Goal: Obtain resource: Obtain resource

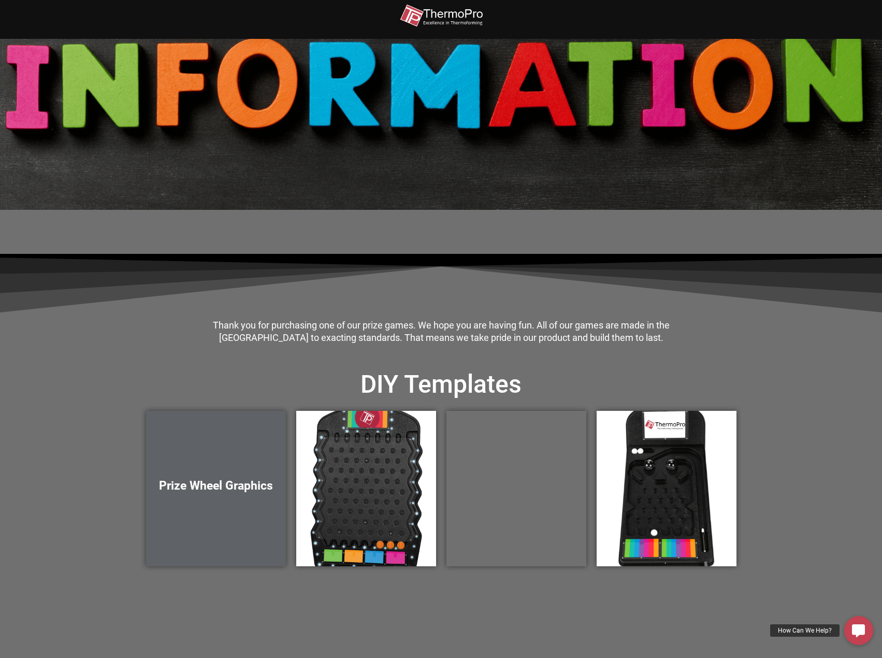
scroll to position [52, 0]
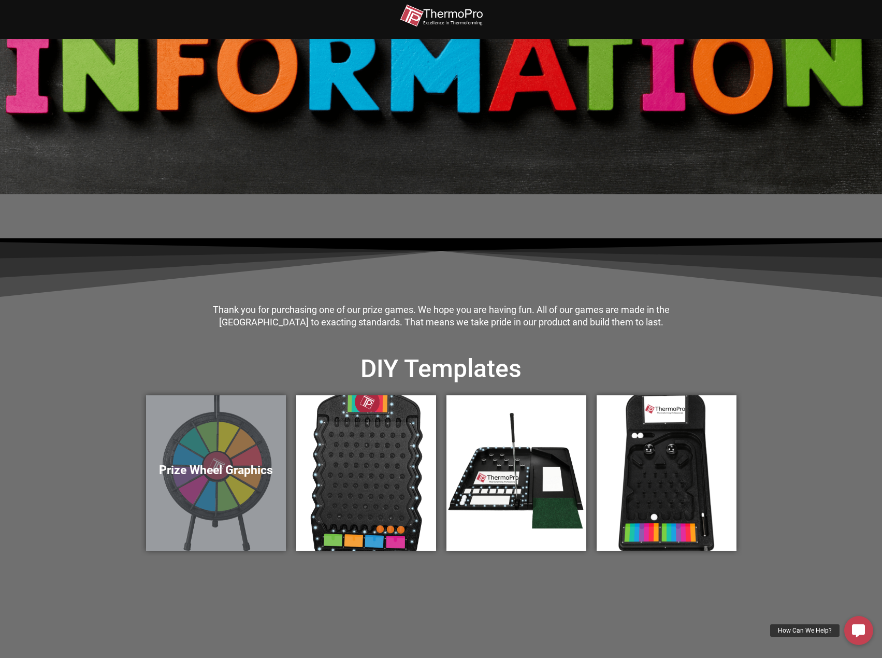
click at [276, 447] on div "Prize Wheel Graphics" at bounding box center [216, 472] width 140 height 155
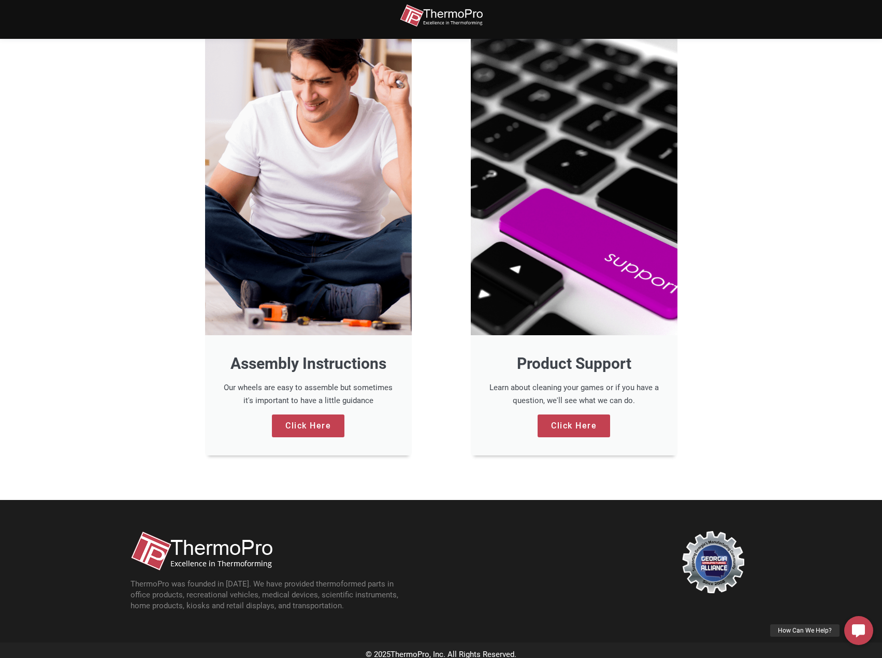
scroll to position [776, 0]
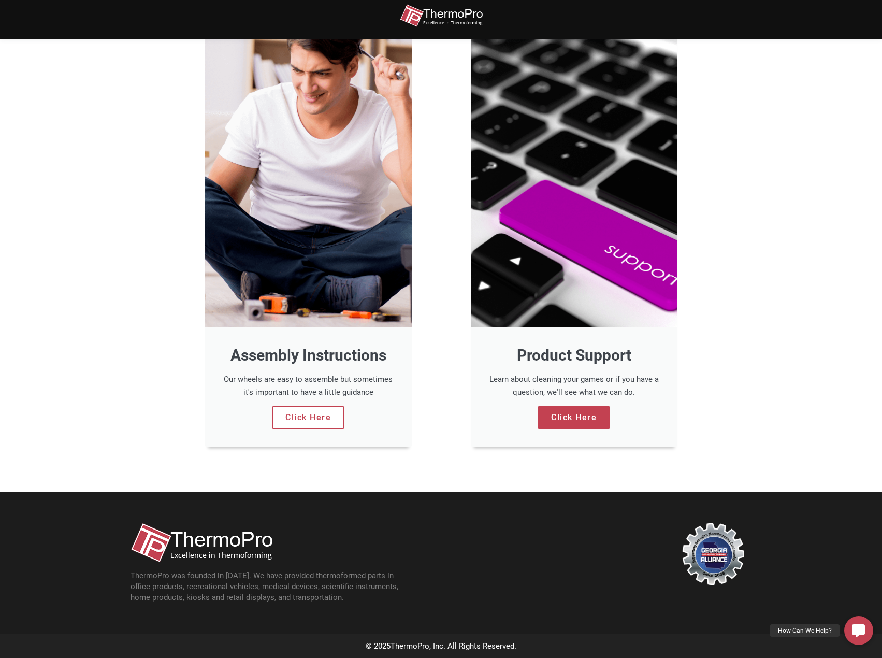
click at [319, 413] on link "Click Here" at bounding box center [308, 417] width 73 height 23
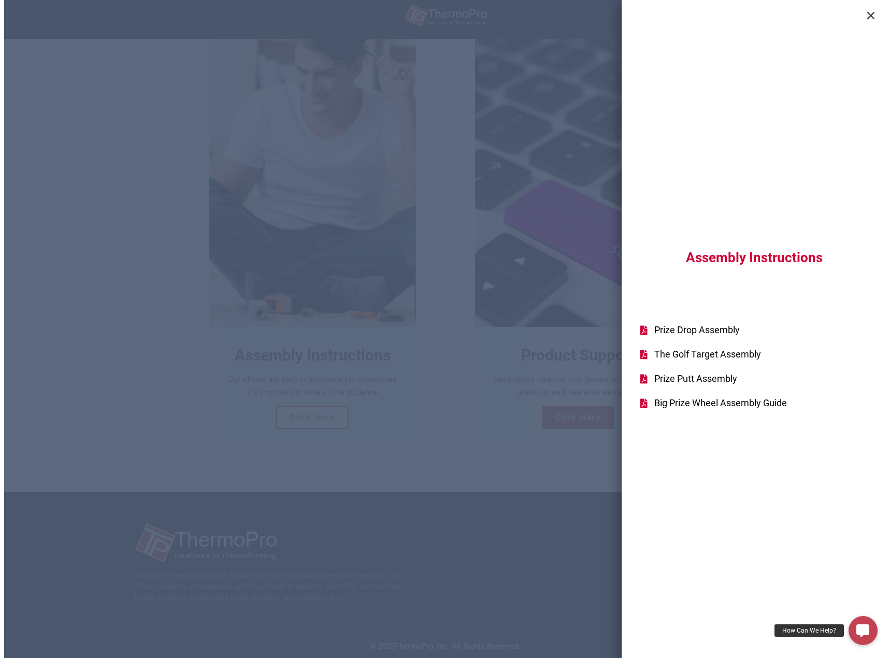
scroll to position [778, 0]
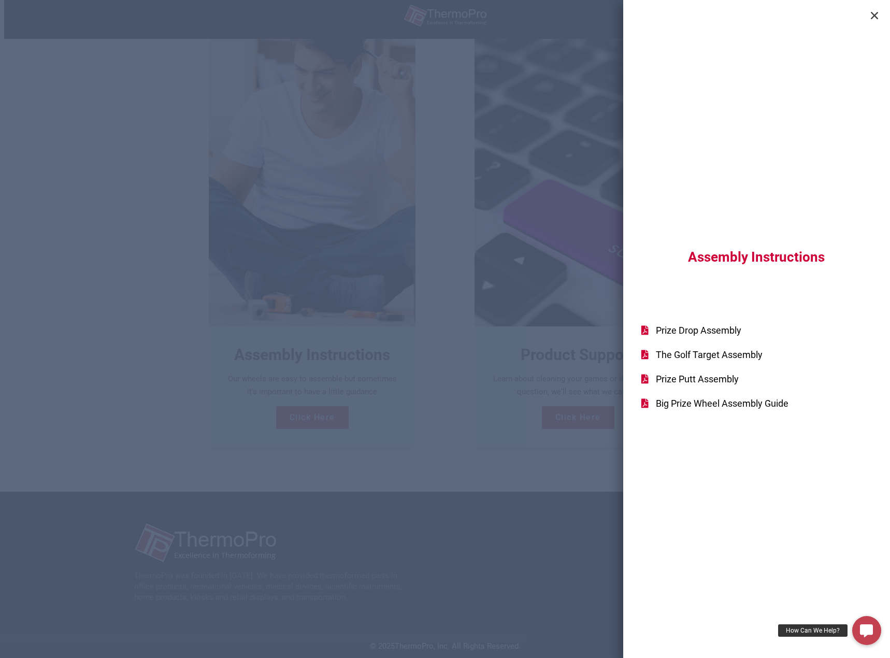
click at [685, 400] on span "Big Prize Wheel Assembly Guide" at bounding box center [720, 403] width 135 height 14
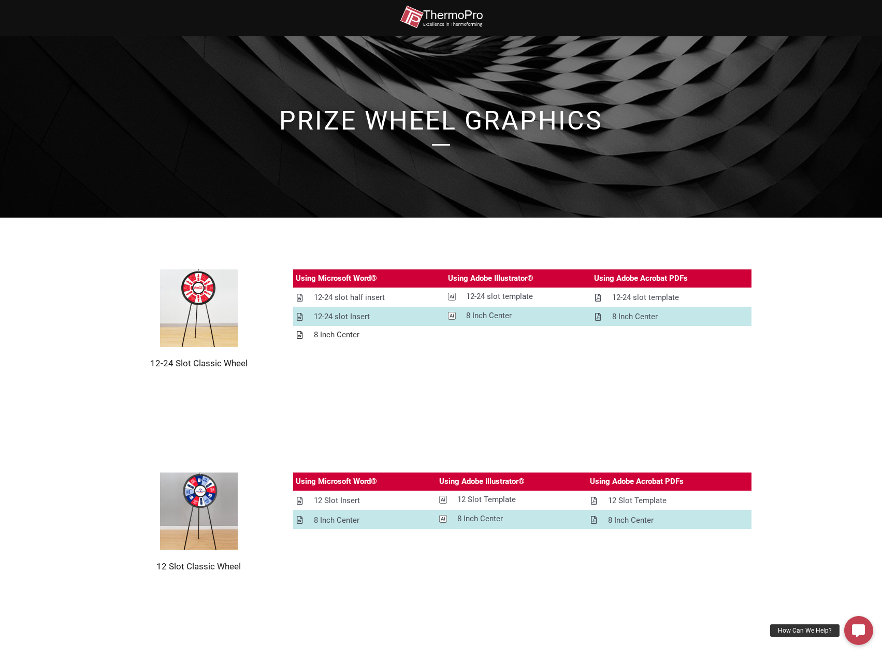
drag, startPoint x: 409, startPoint y: 326, endPoint x: 418, endPoint y: 325, distance: 8.8
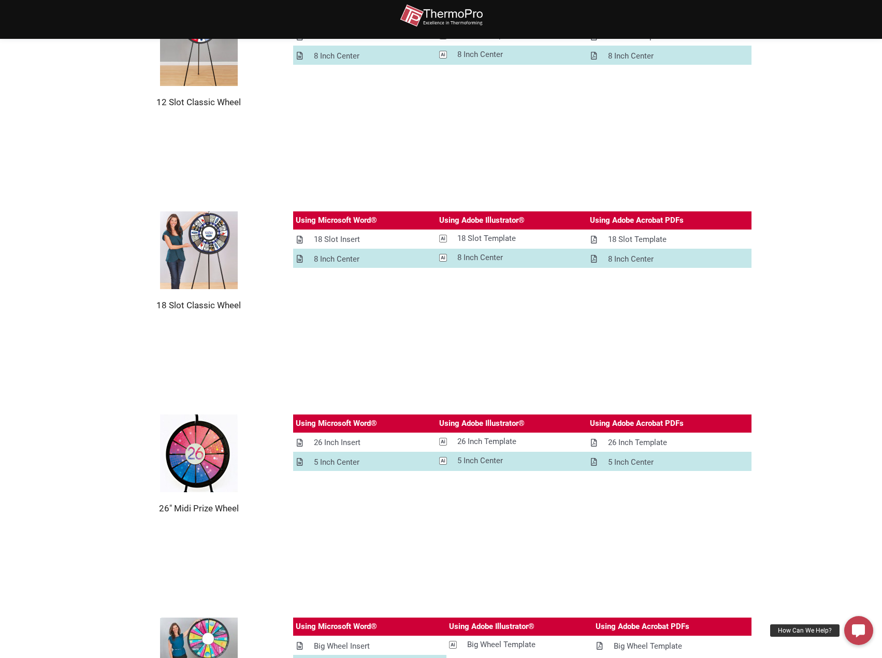
scroll to position [466, 0]
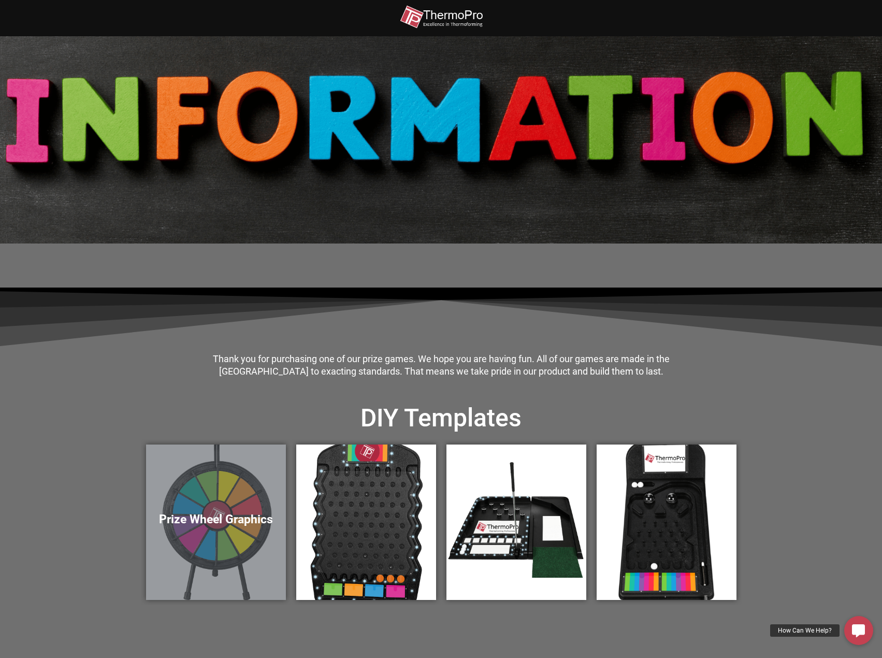
click at [247, 507] on div "Prize Wheel Graphics" at bounding box center [216, 521] width 140 height 155
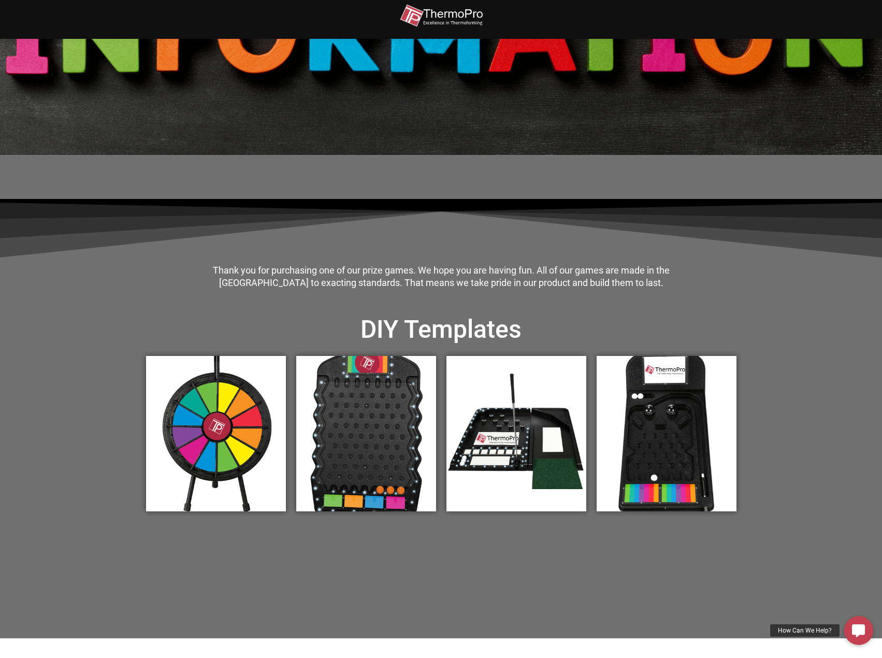
scroll to position [155, 0]
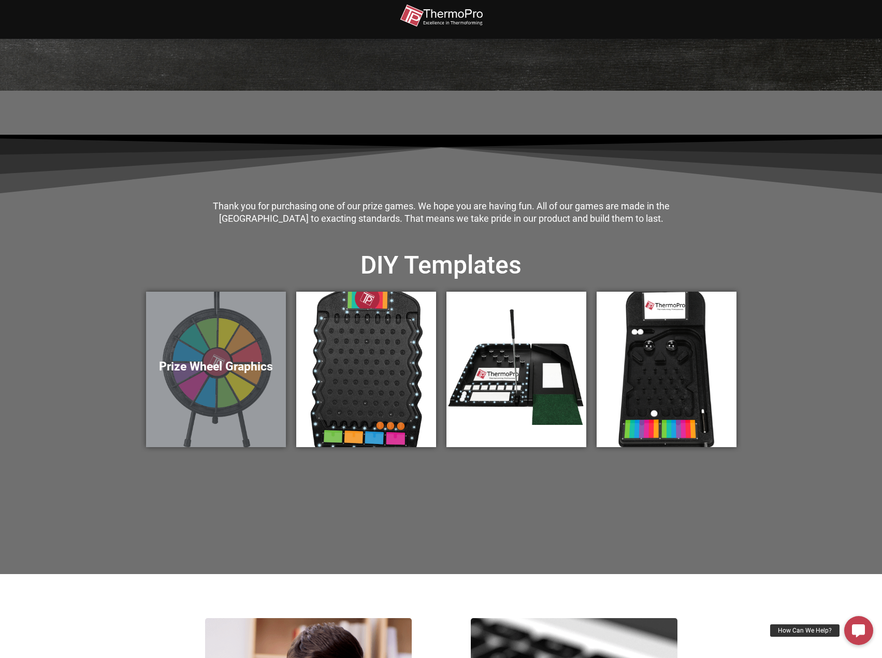
click at [248, 389] on div "Prize Wheel Graphics" at bounding box center [216, 369] width 140 height 155
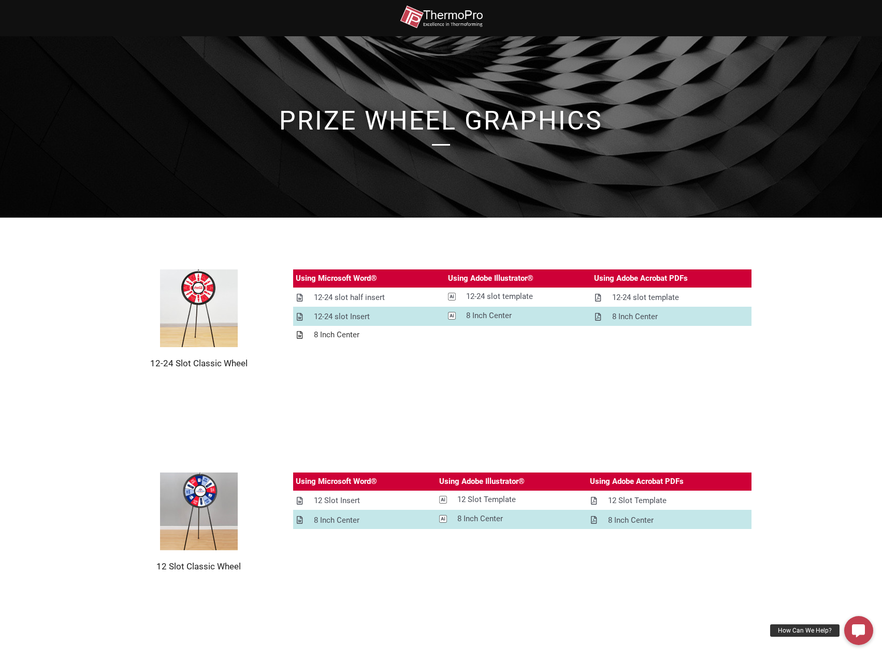
click at [350, 331] on div "8 Inch Center" at bounding box center [337, 334] width 46 height 13
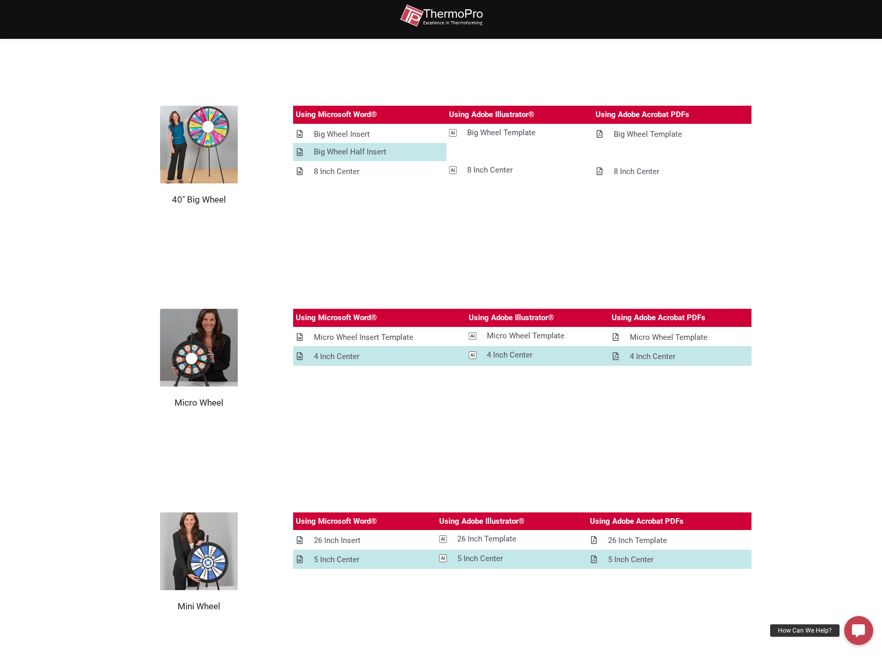
scroll to position [840, 0]
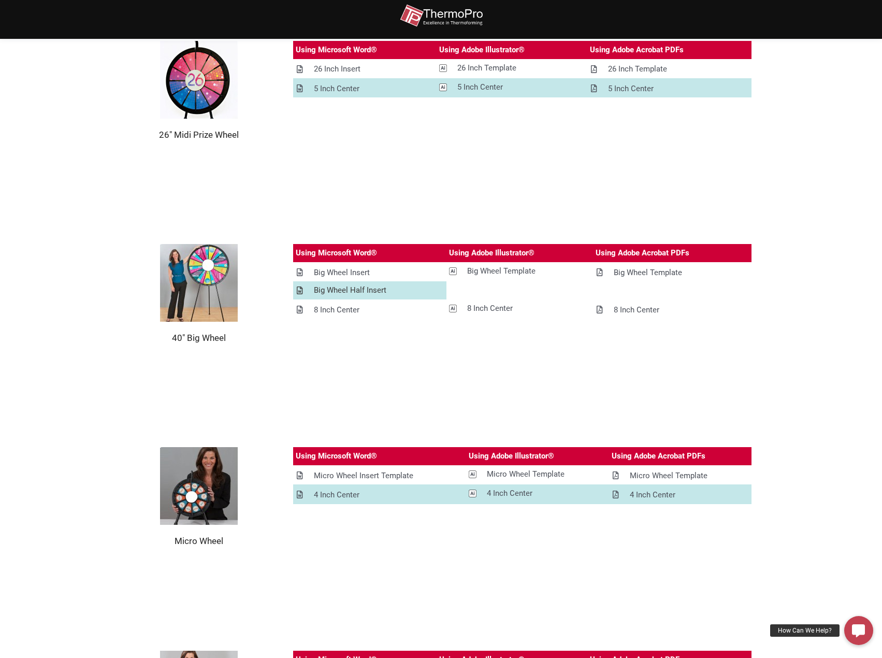
click at [367, 288] on div "Big Wheel Half Insert" at bounding box center [350, 290] width 73 height 13
click at [364, 268] on div "Big Wheel Insert" at bounding box center [342, 272] width 56 height 13
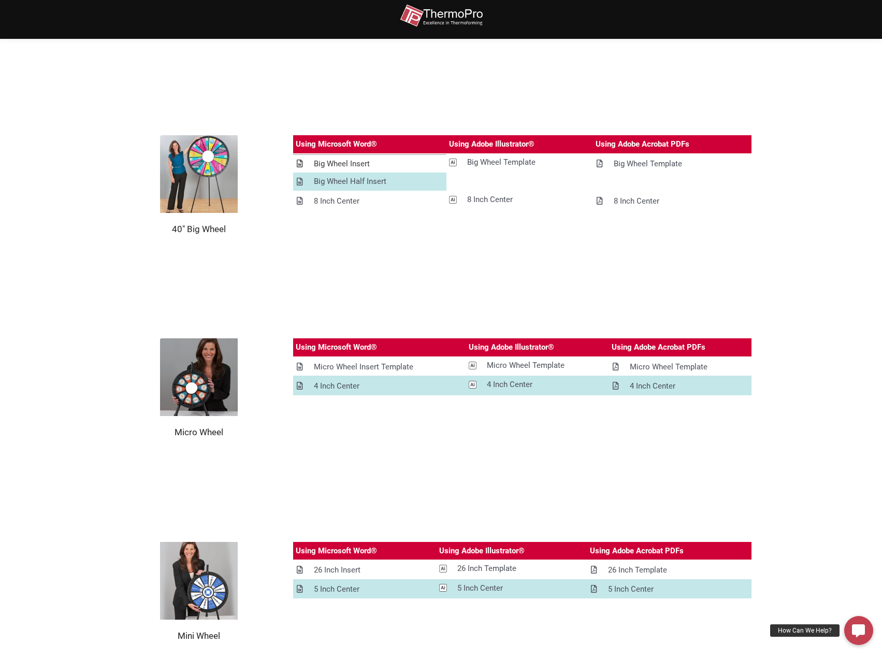
scroll to position [944, 0]
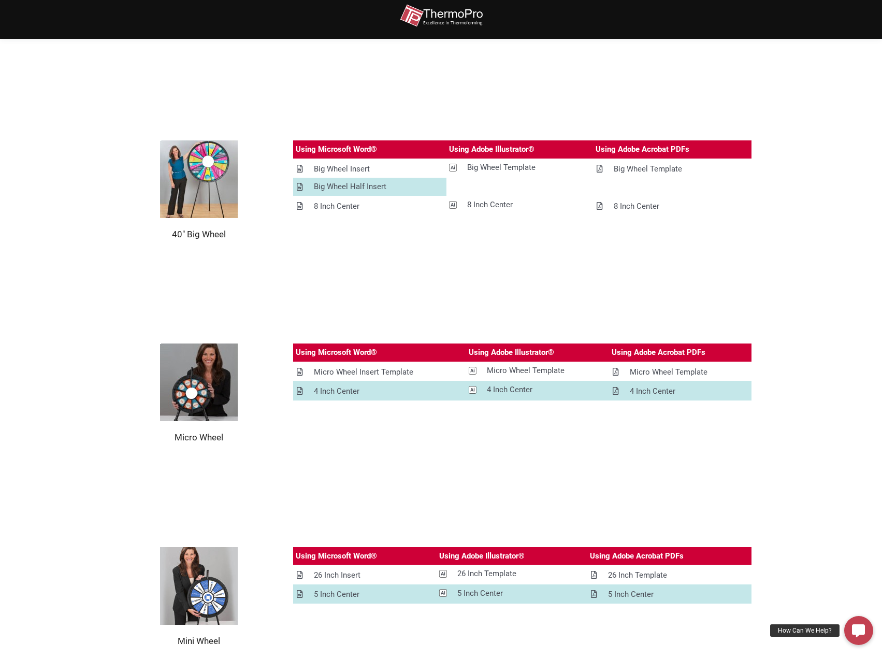
click at [203, 189] on img at bounding box center [199, 179] width 78 height 78
click at [617, 208] on div "8 Inch Center" at bounding box center [637, 206] width 46 height 13
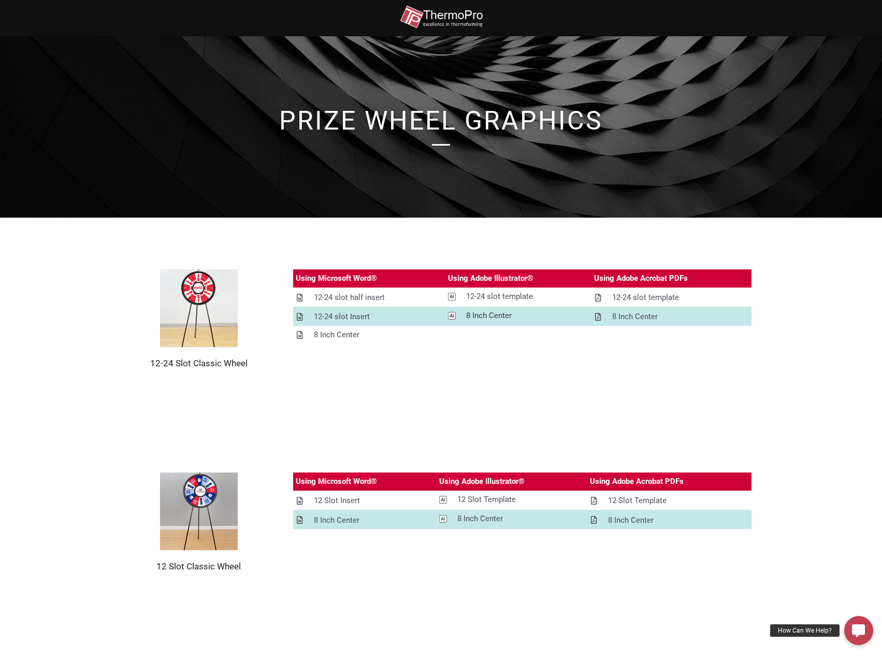
click at [487, 313] on div "8 Inch Center" at bounding box center [489, 315] width 46 height 13
